Goal: Information Seeking & Learning: Learn about a topic

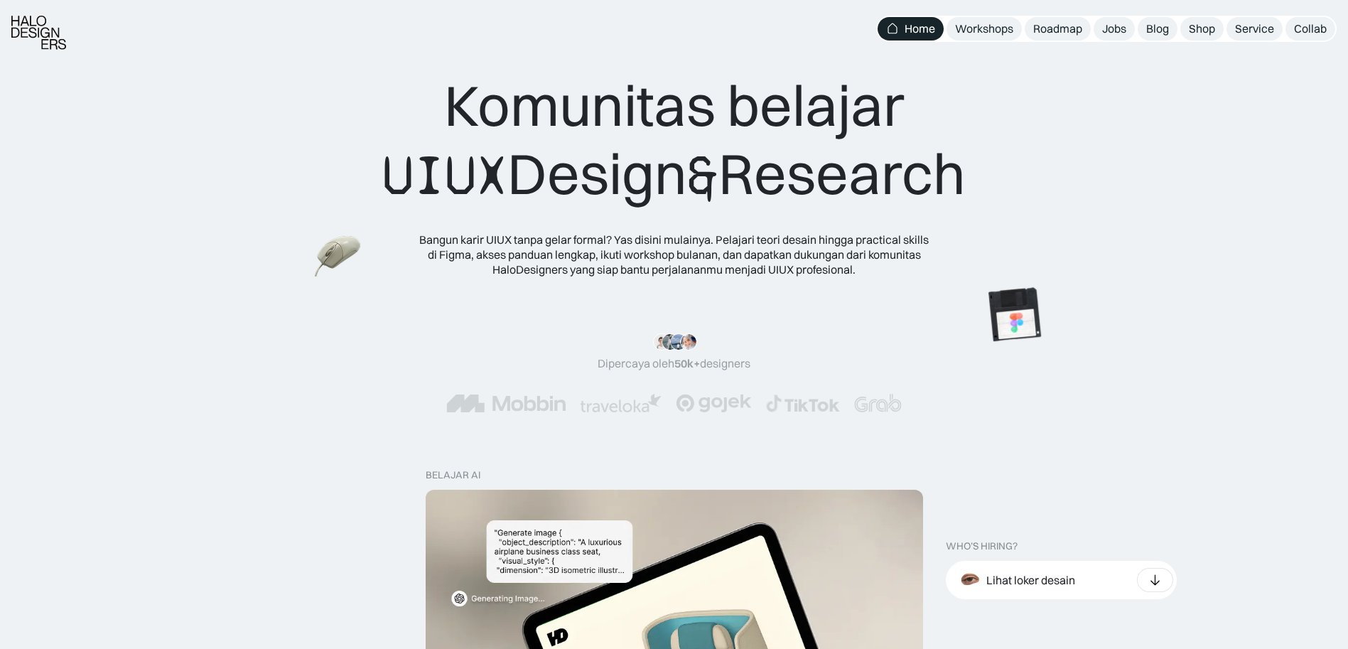
scroll to position [82, 0]
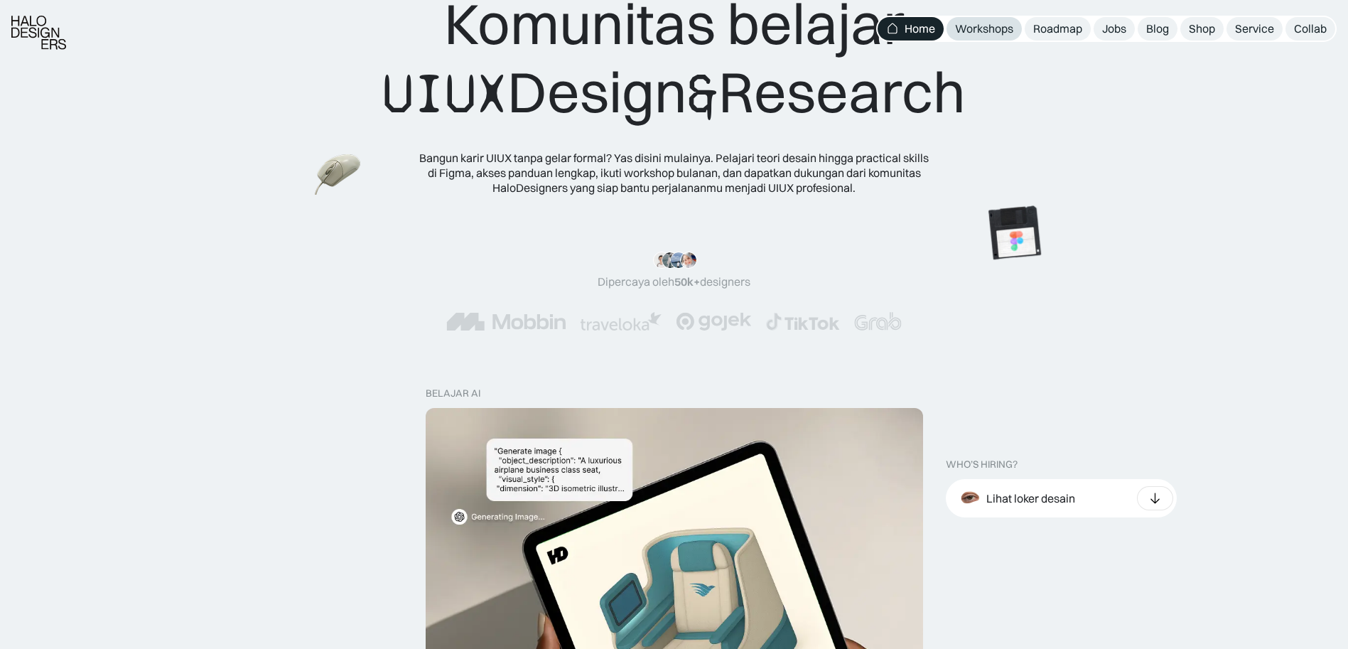
click at [1001, 28] on div "Workshops" at bounding box center [984, 28] width 58 height 15
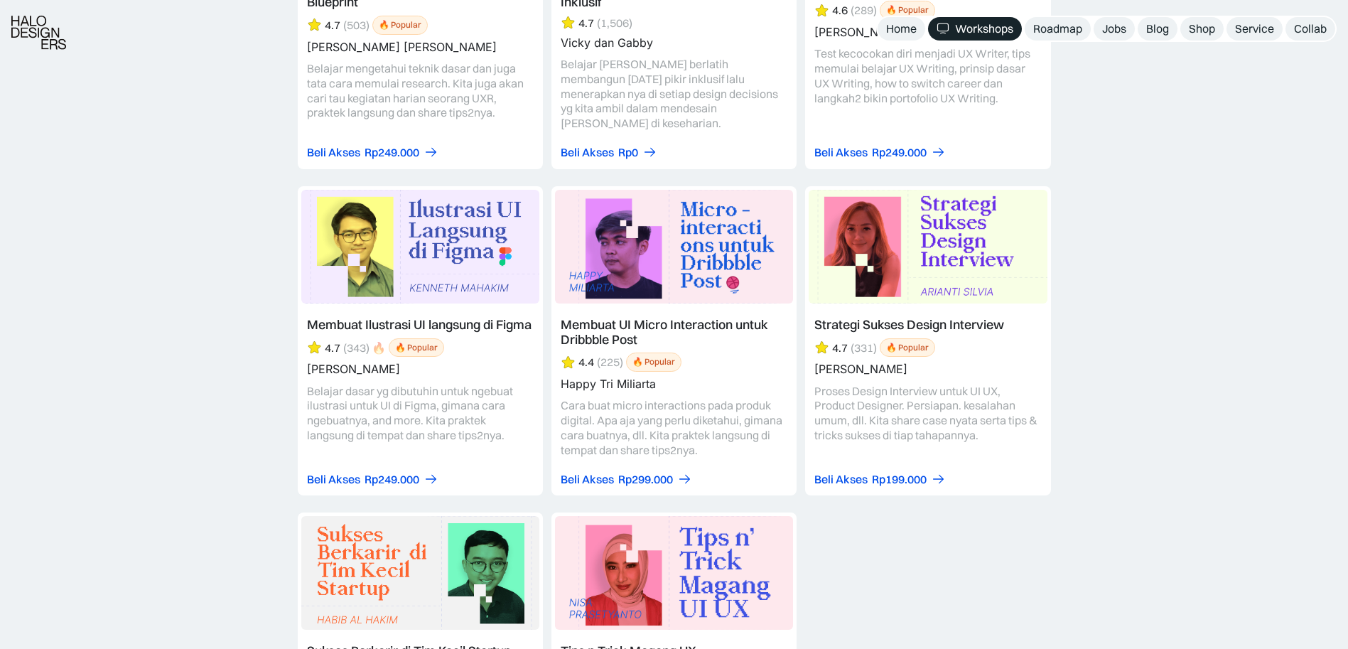
scroll to position [6106, 0]
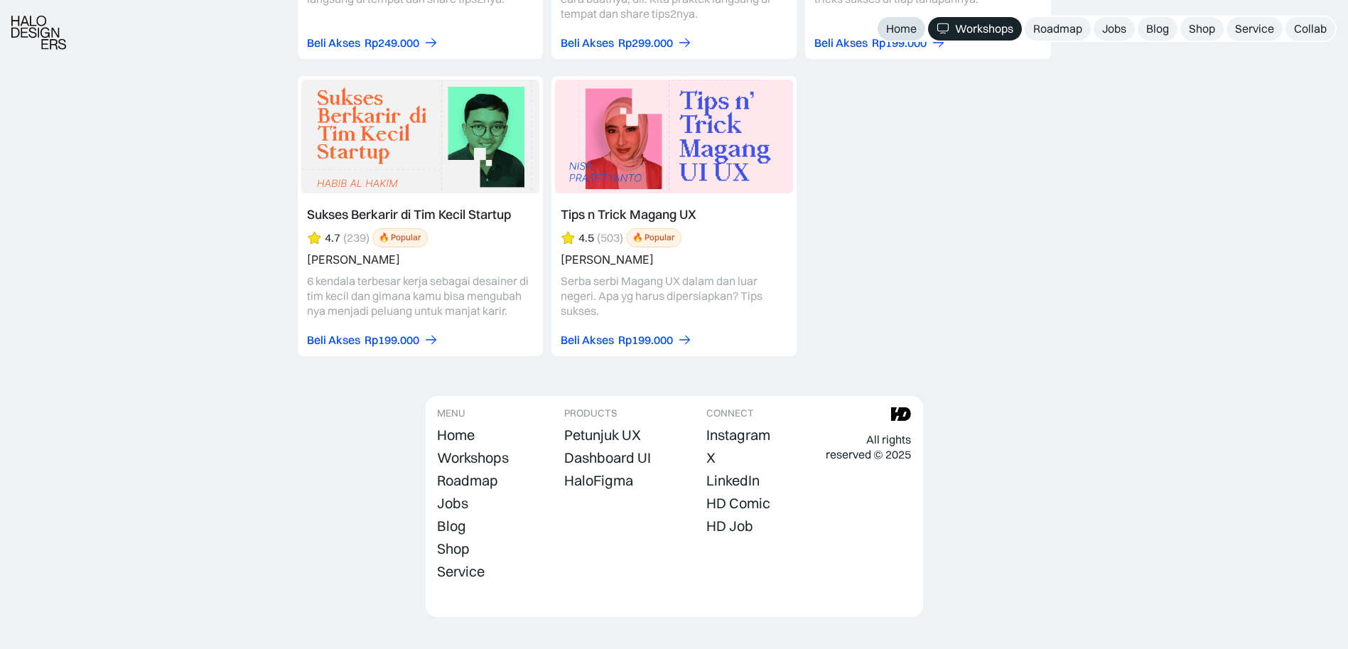
click at [878, 28] on link "Home" at bounding box center [902, 28] width 48 height 23
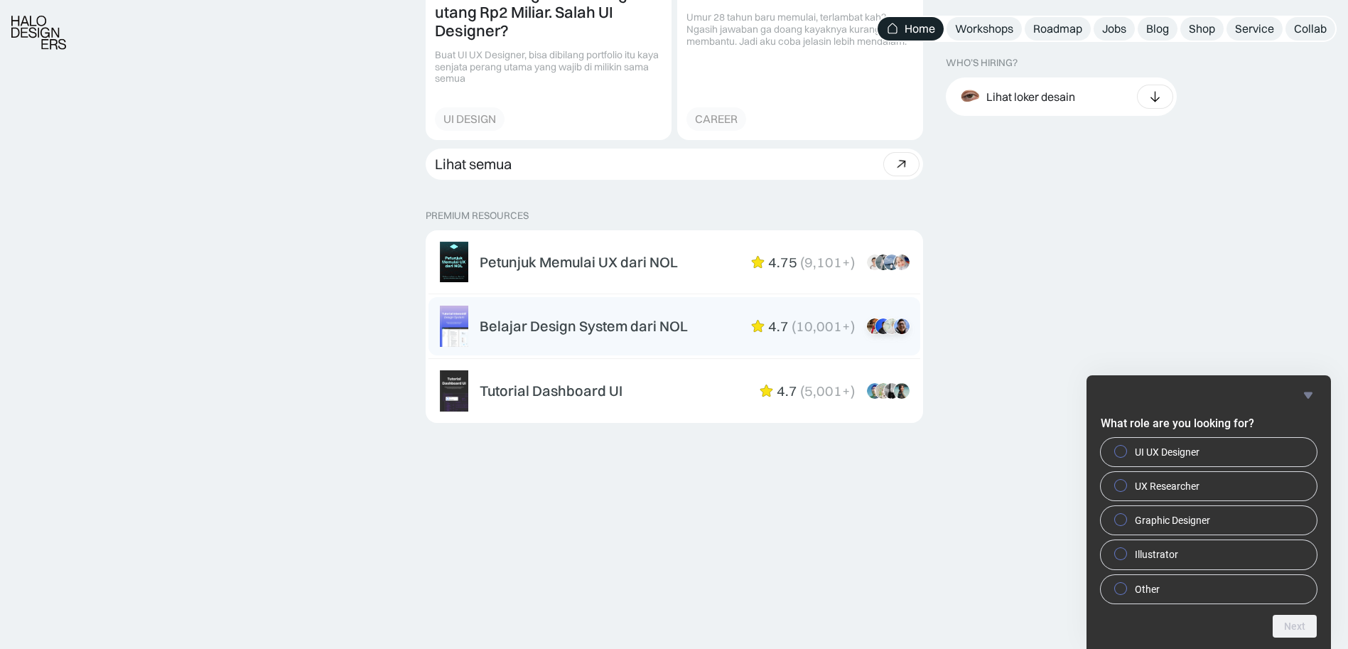
scroll to position [2118, 0]
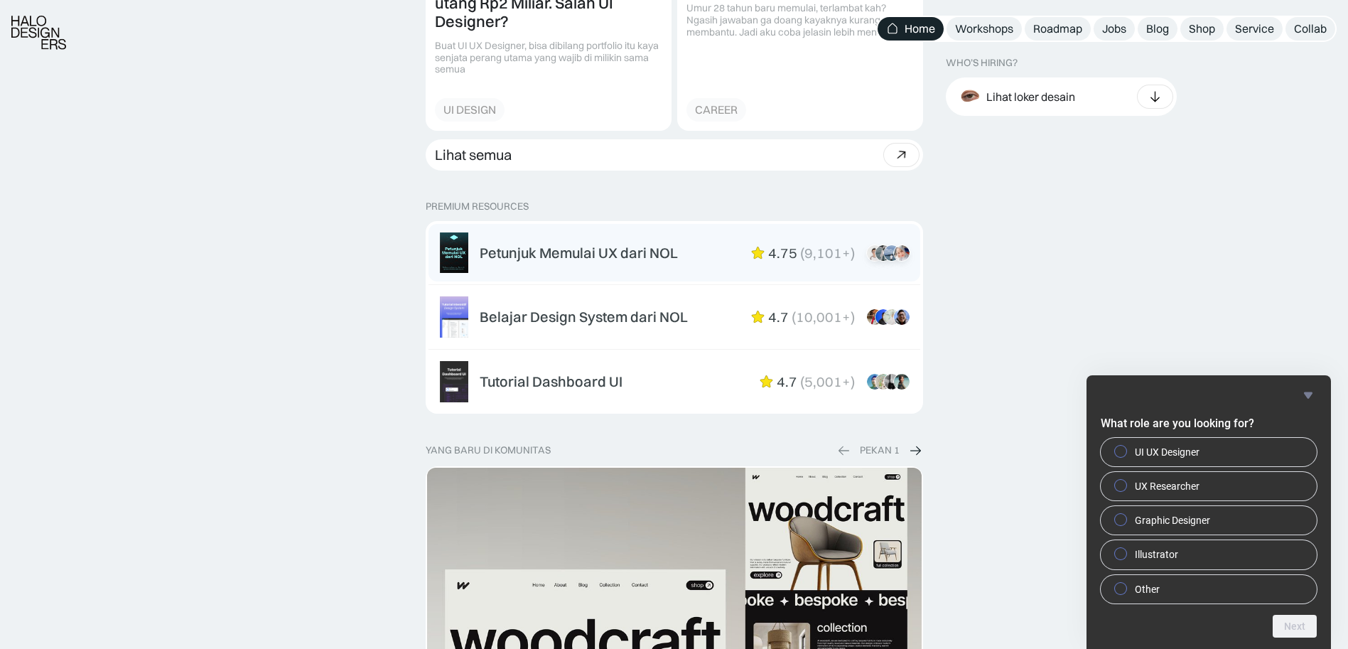
click at [669, 256] on div "Petunjuk Memulai UX dari NOL" at bounding box center [579, 252] width 198 height 17
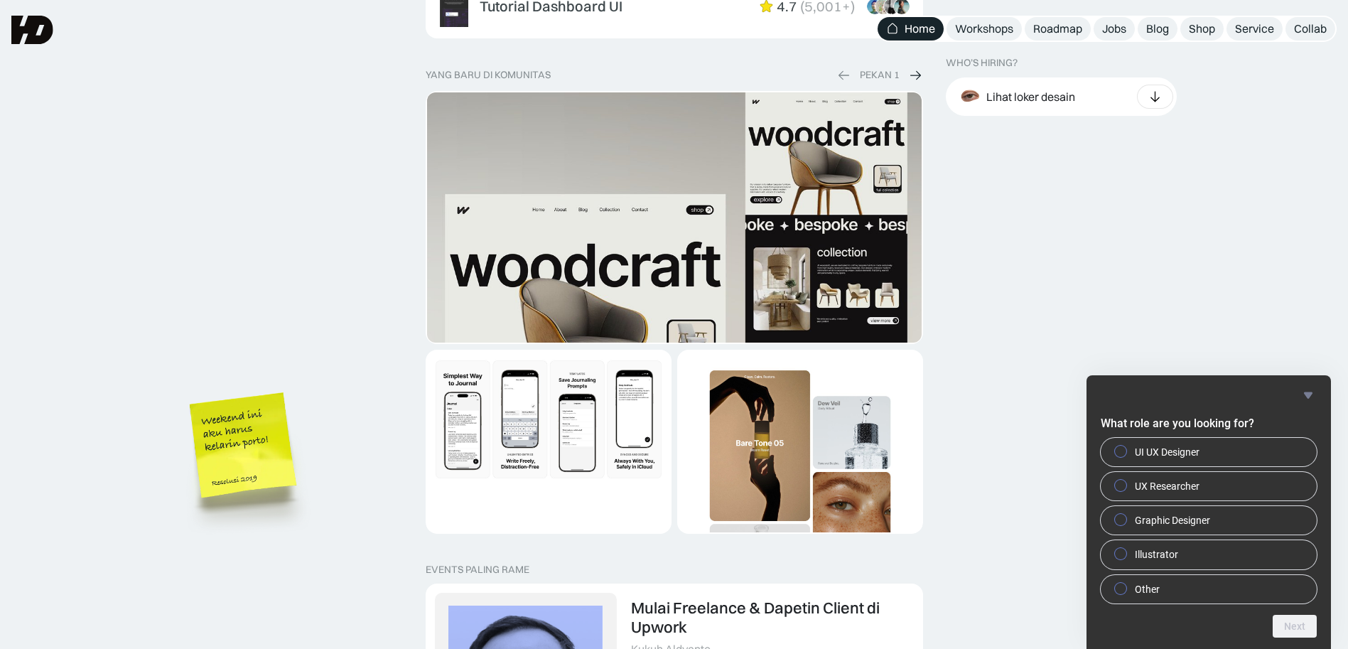
scroll to position [2142, 0]
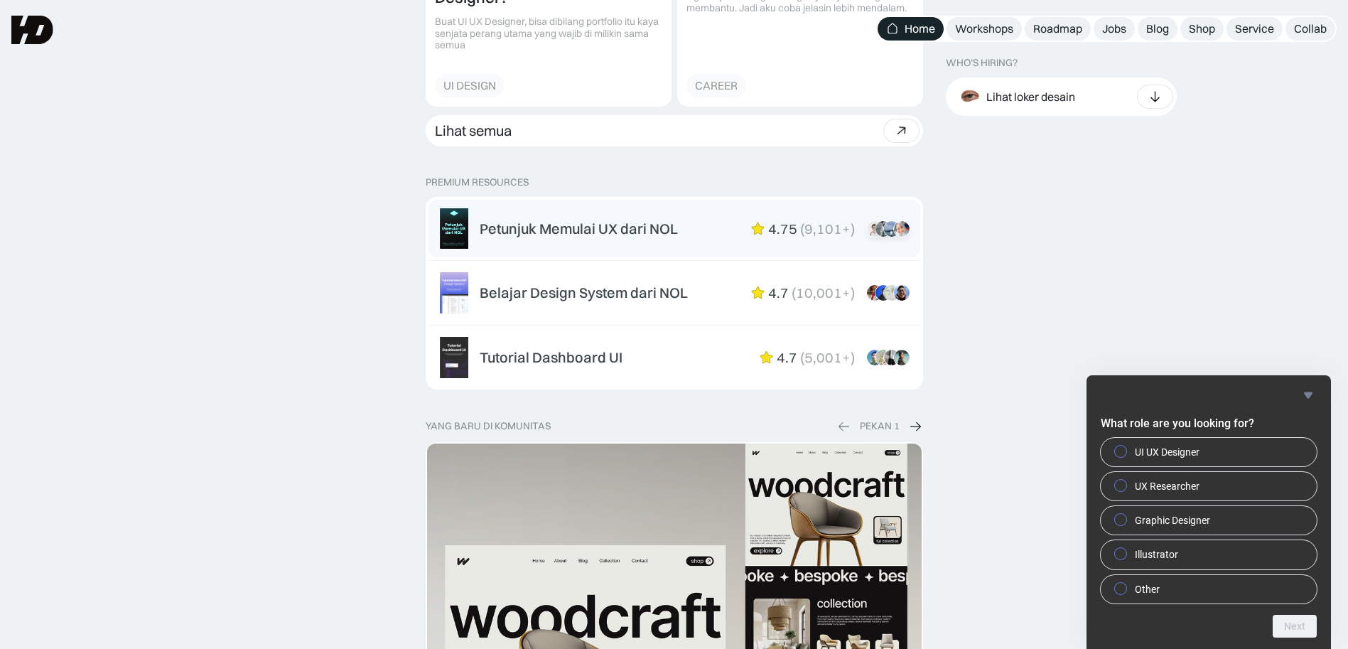
click at [682, 233] on div "Petunjuk Memulai UX dari NOL 4.75 ( 9,101+ ) “Overall mini book nya sudah lengk…" at bounding box center [694, 228] width 429 height 17
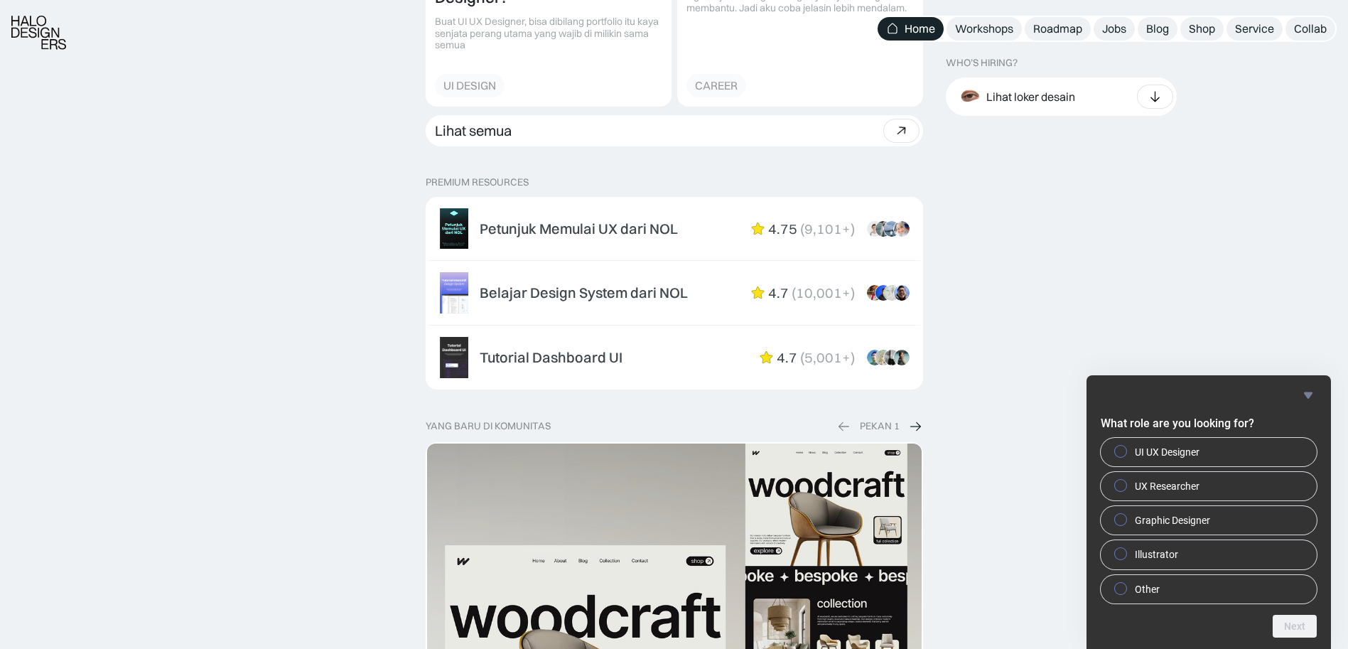
scroll to position [2453, 0]
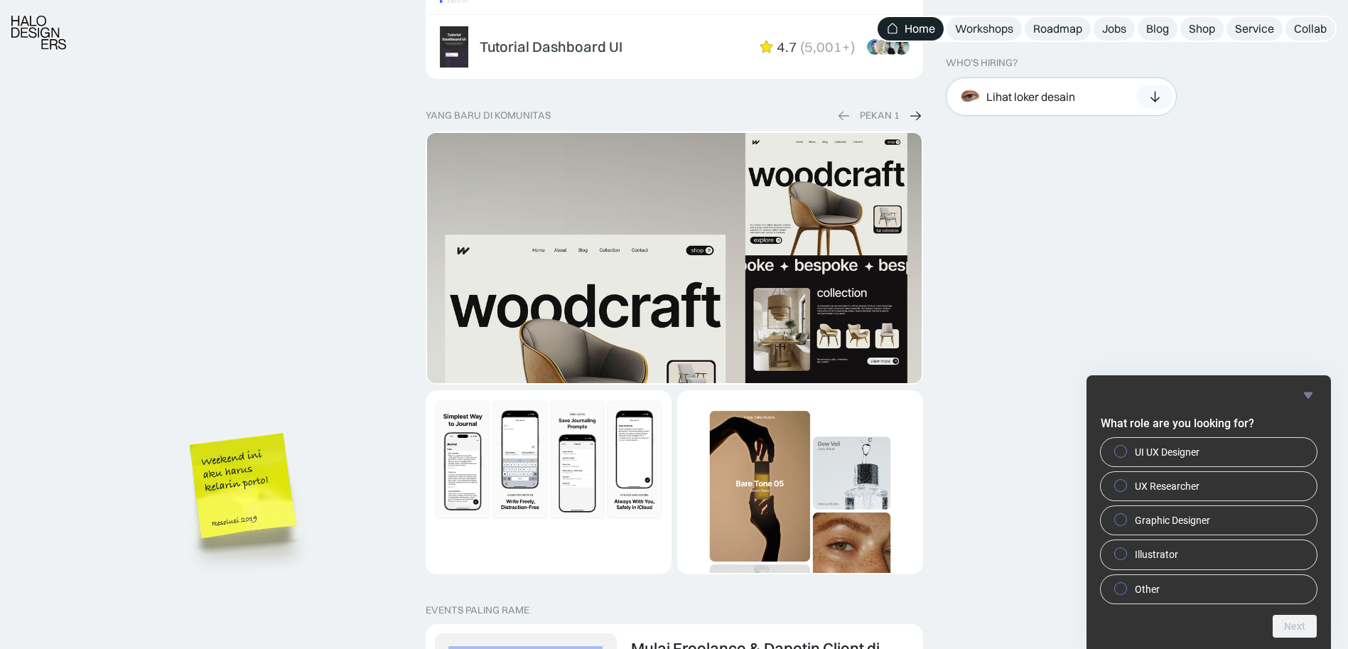
click at [1097, 98] on div "Lihat loker desain" at bounding box center [1061, 96] width 231 height 38
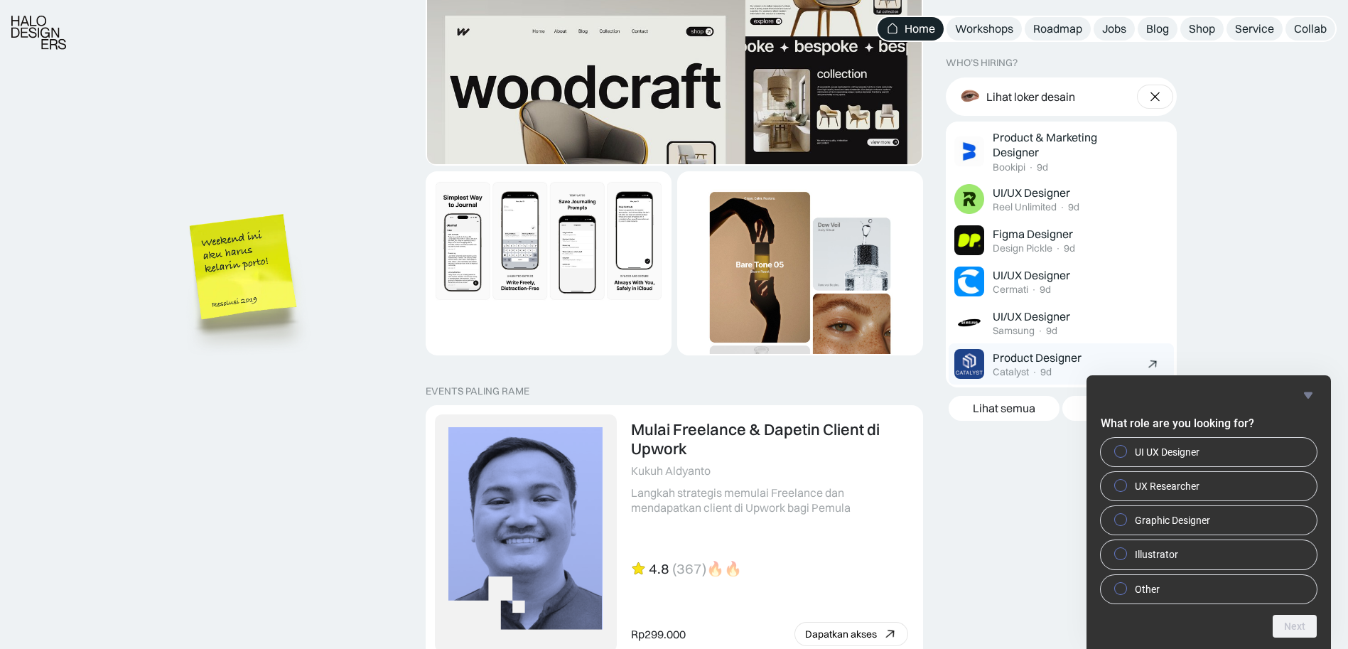
scroll to position [2745, 0]
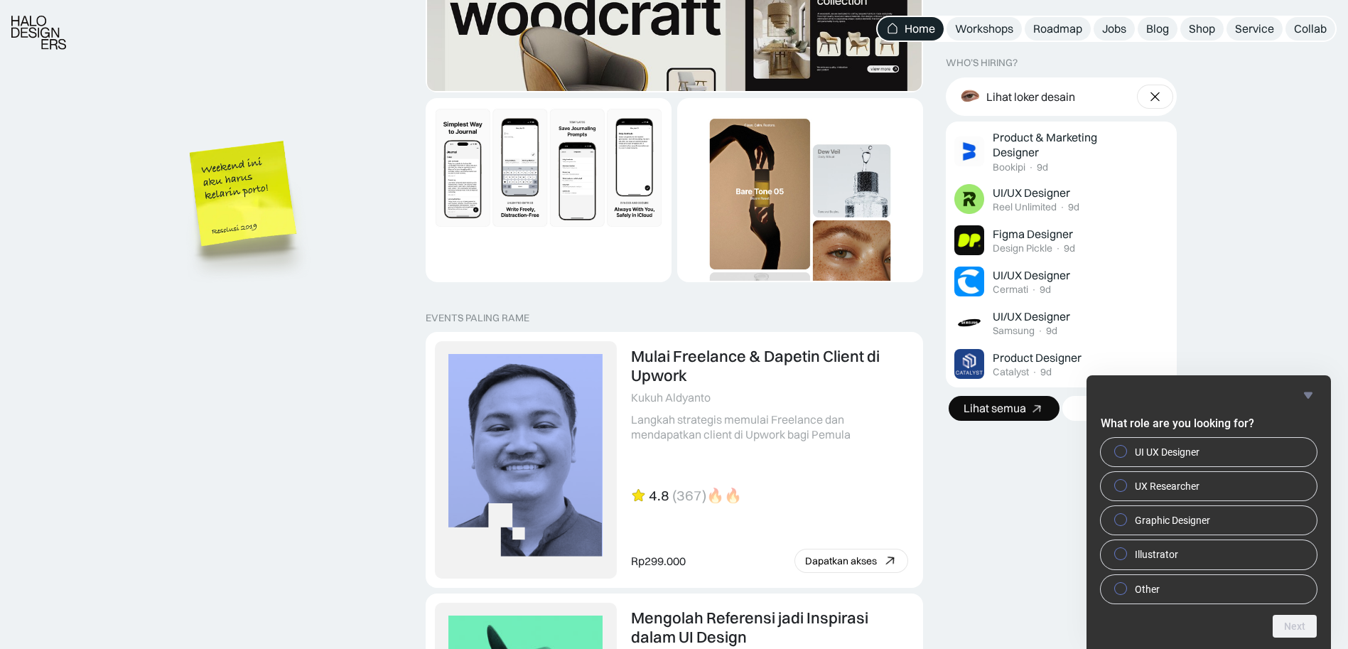
click at [1007, 413] on div "Lihat semua" at bounding box center [995, 408] width 63 height 15
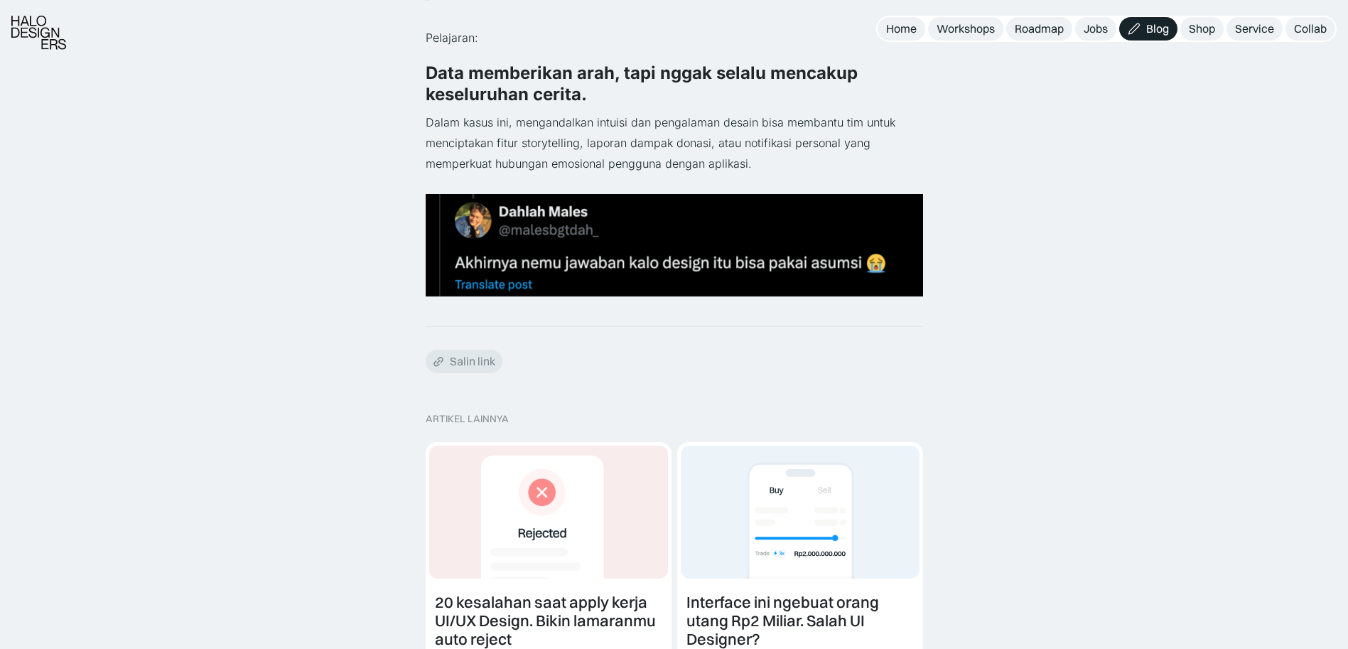
scroll to position [1207, 0]
